Goal: Navigation & Orientation: Find specific page/section

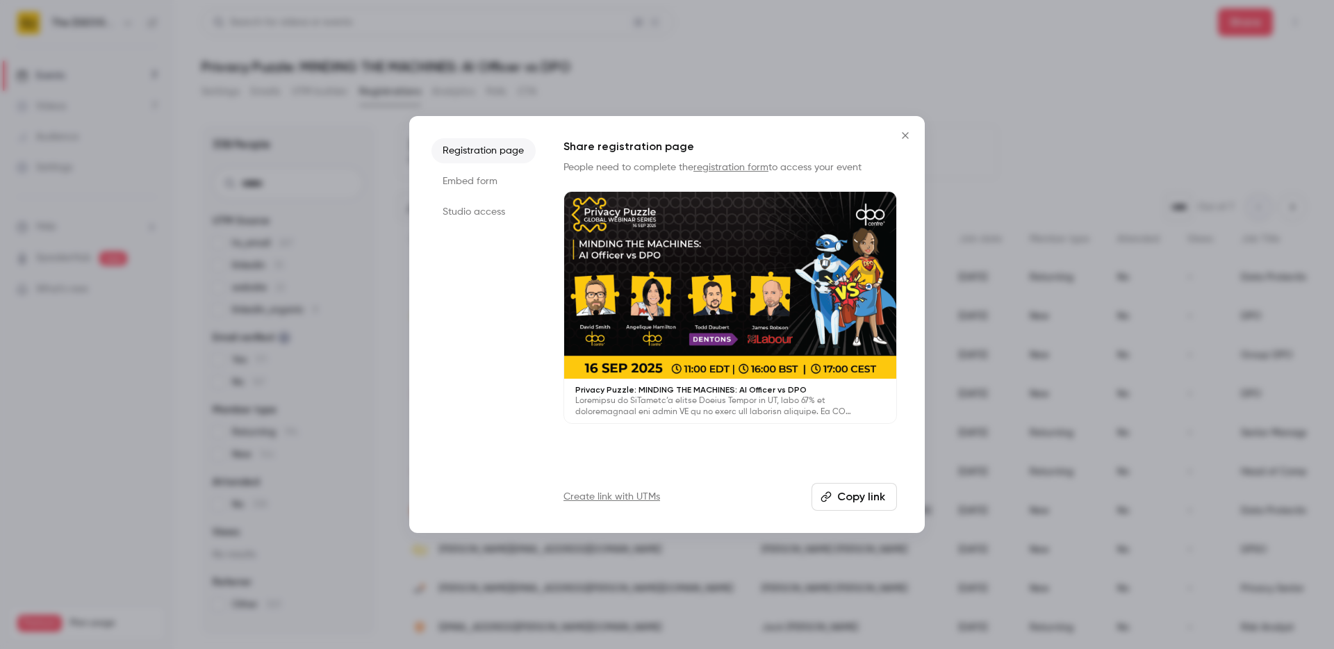
click at [906, 132] on icon "Close" at bounding box center [905, 135] width 17 height 11
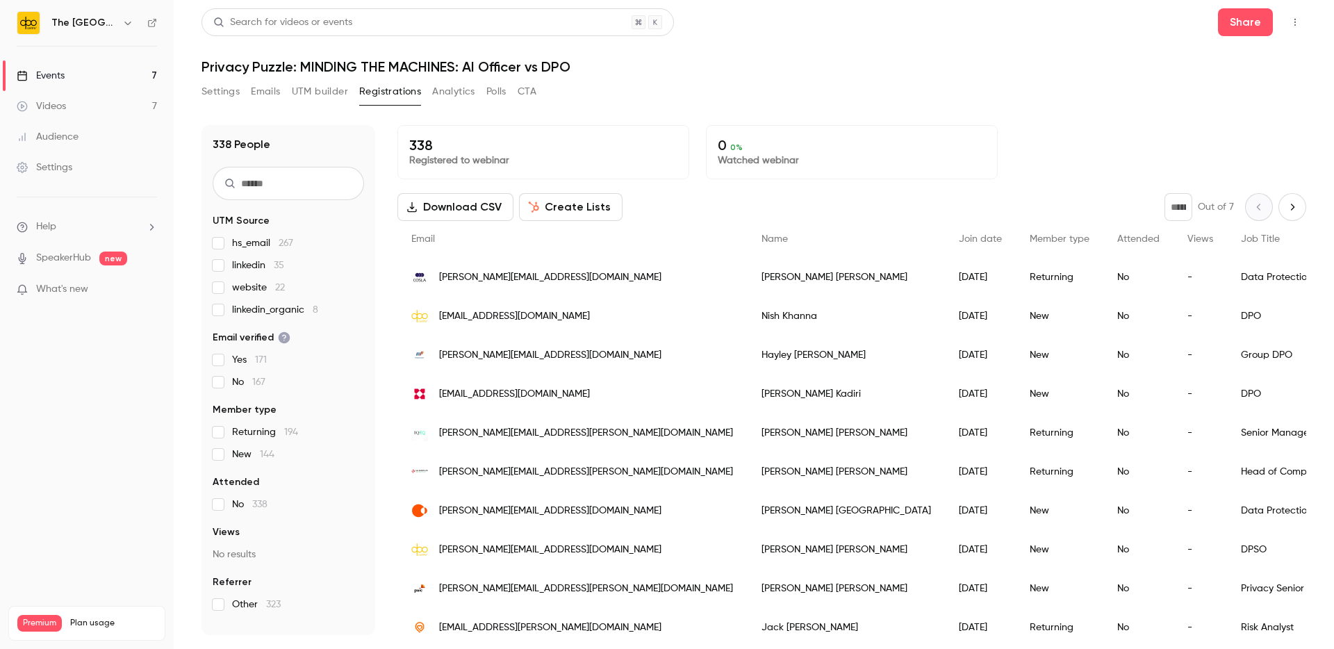
click at [59, 70] on div "Events" at bounding box center [41, 76] width 48 height 14
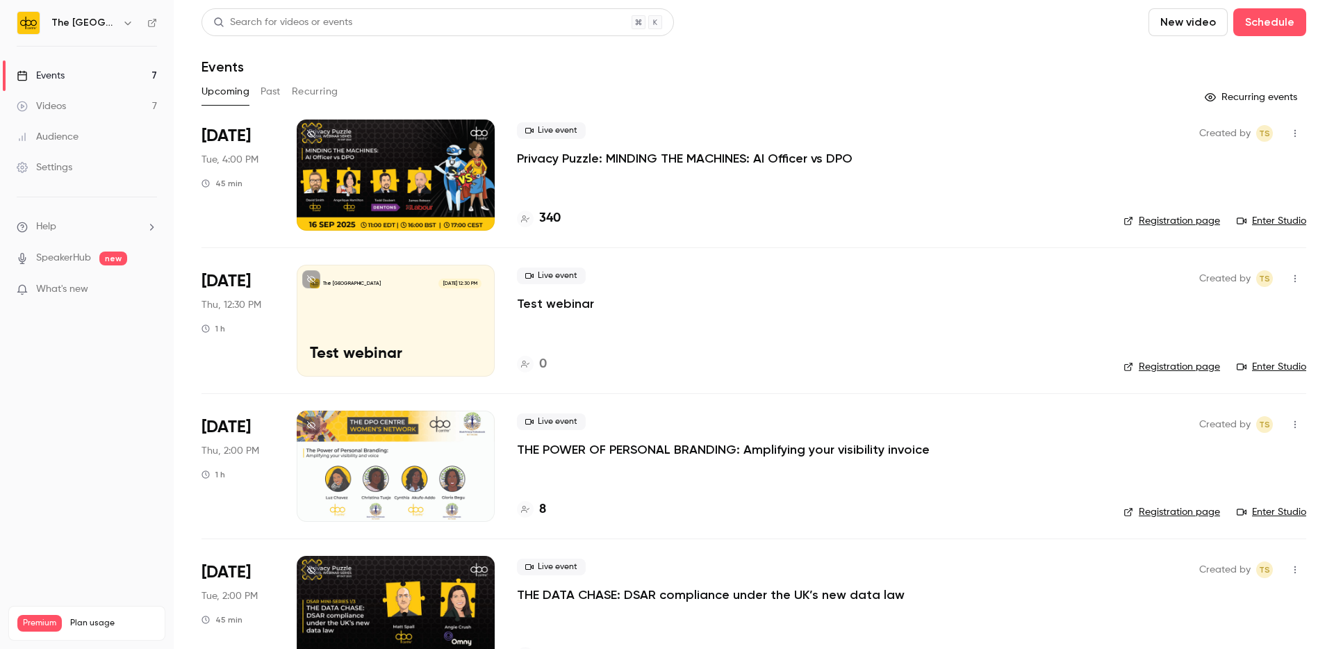
click at [265, 88] on button "Past" at bounding box center [270, 92] width 20 height 22
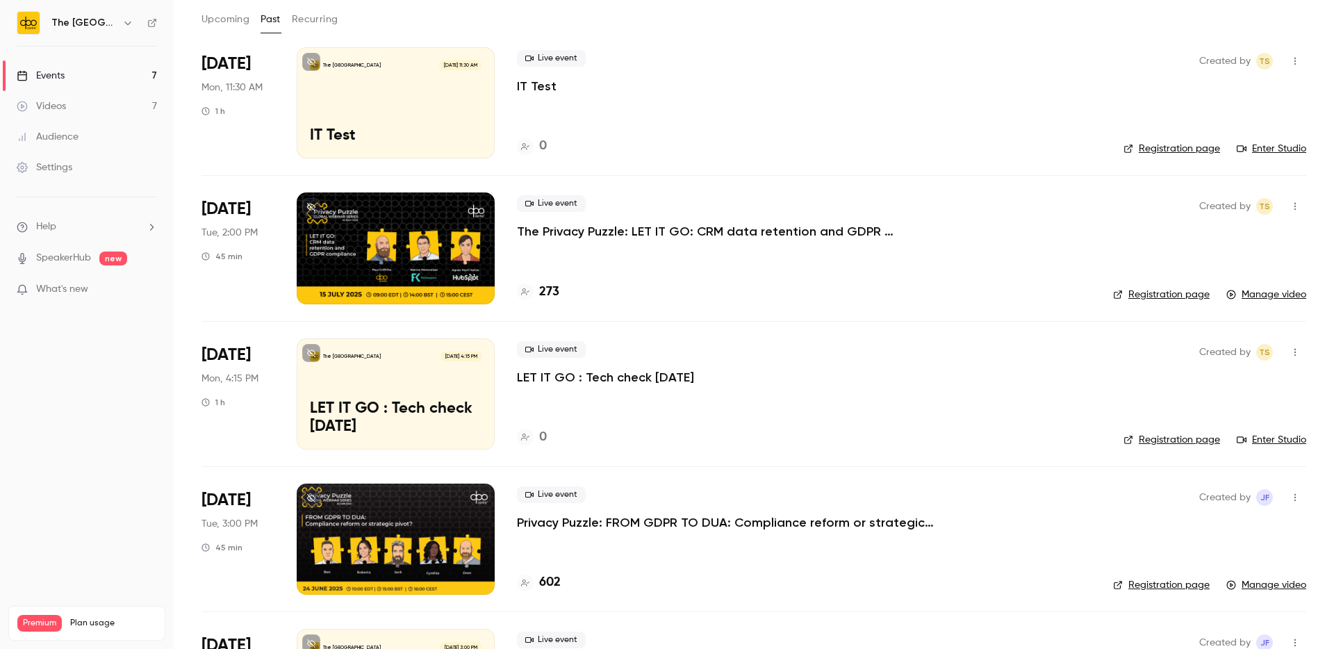
scroll to position [71, 0]
